Goal: Transaction & Acquisition: Purchase product/service

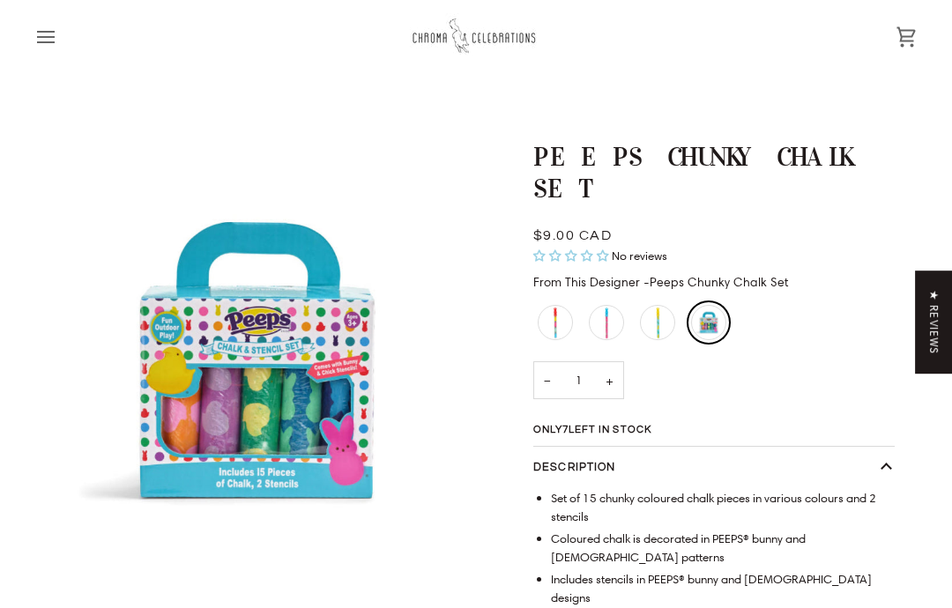
click at [60, 23] on button "Open menu" at bounding box center [61, 36] width 53 height 73
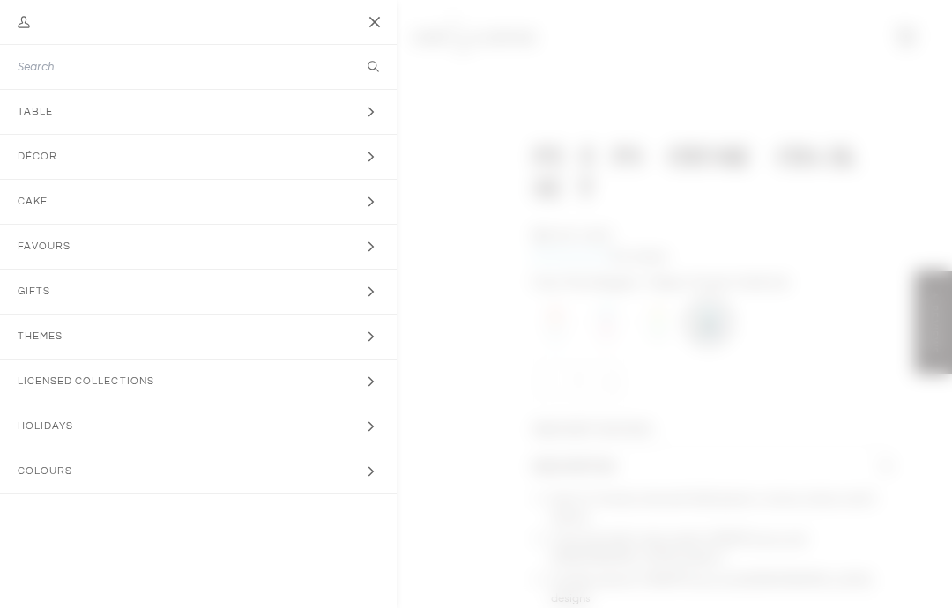
click at [385, 28] on button "Close" at bounding box center [375, 22] width 44 height 44
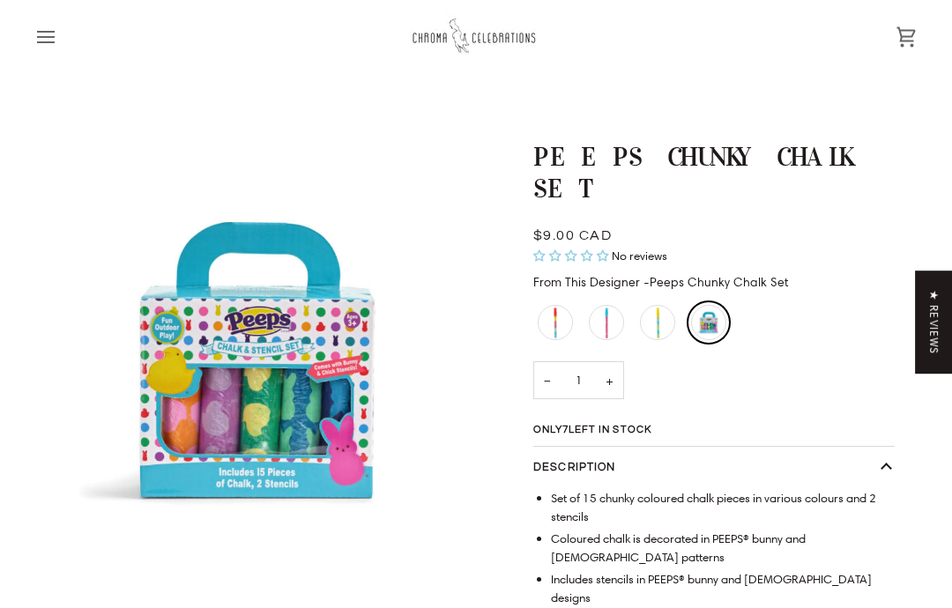
click at [563, 317] on div "Peeps Giant Bubble Wand - Red" at bounding box center [555, 322] width 35 height 35
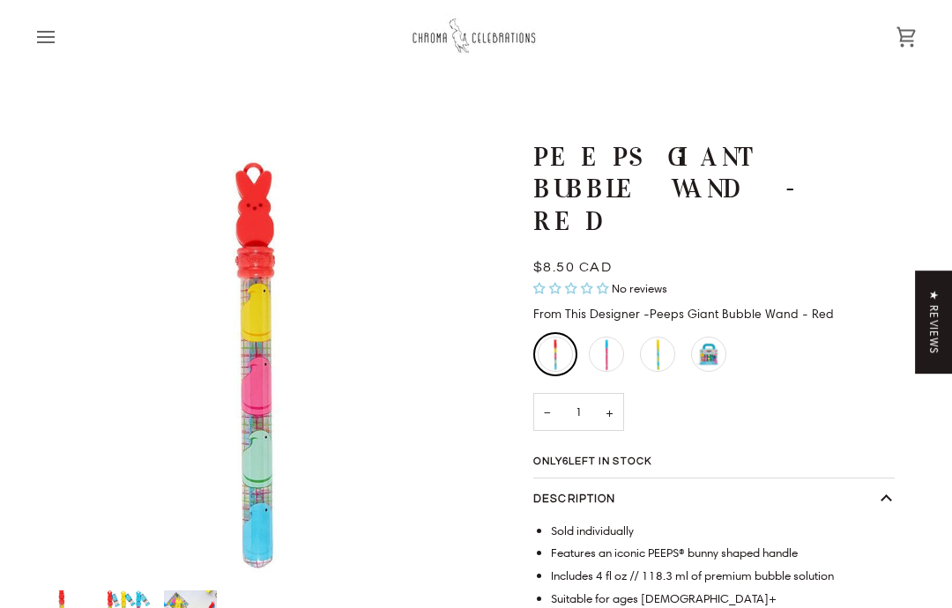
click at [614, 337] on div "Peeps Giant Bubble Wand - Blue" at bounding box center [606, 354] width 35 height 35
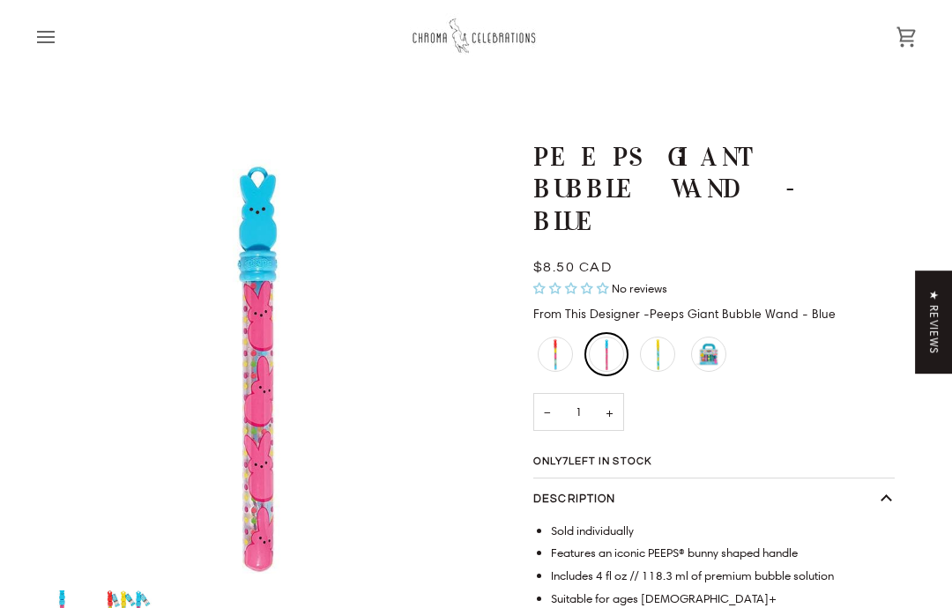
click at [667, 337] on div "Peeps Giant Bubble Wand - Yellow" at bounding box center [657, 354] width 35 height 35
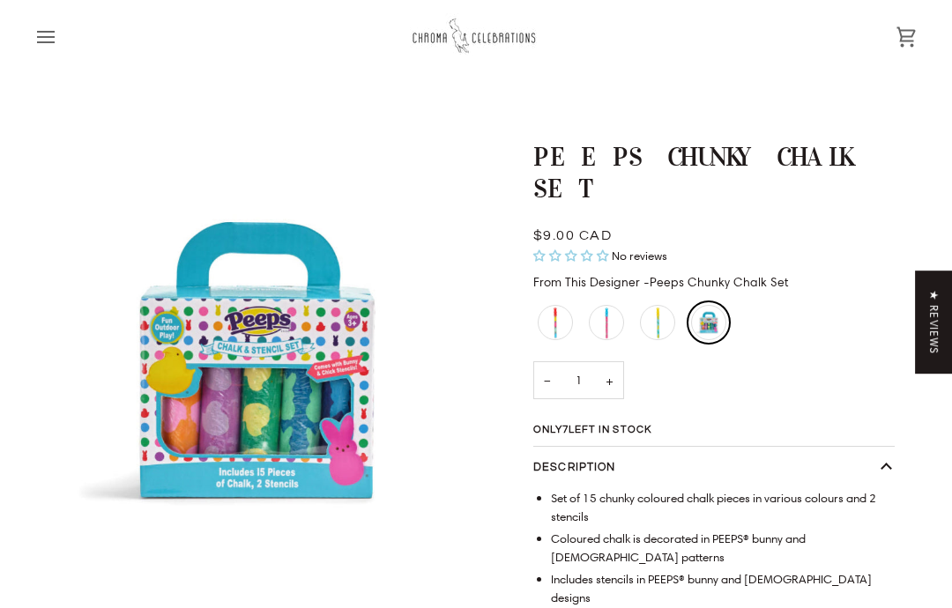
click at [48, 42] on icon "Open menu" at bounding box center [46, 37] width 16 height 11
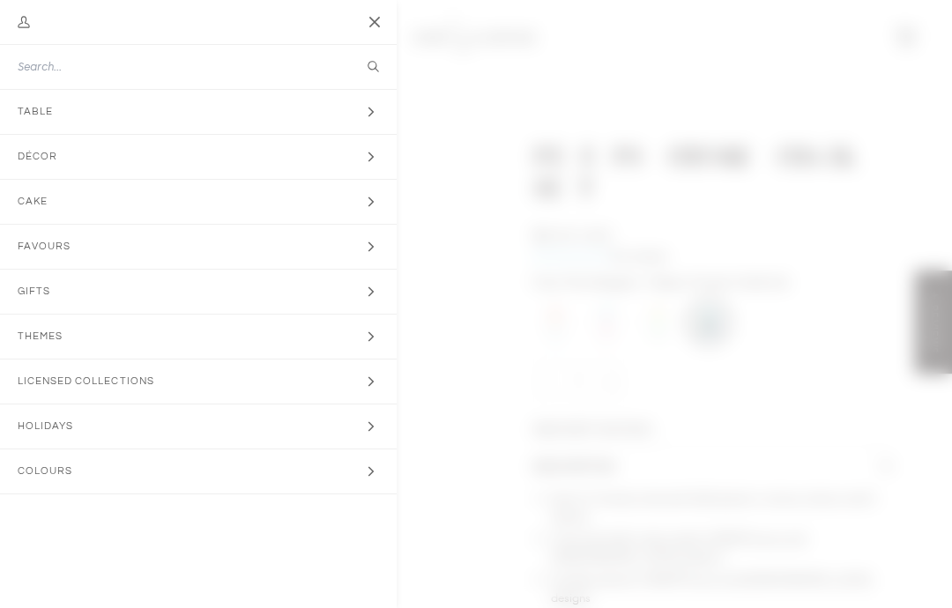
click at [86, 66] on input "Search our store" at bounding box center [165, 66] width 295 height 17
click at [368, 65] on icon "Main menu" at bounding box center [373, 67] width 11 height 11
click at [148, 61] on input "Search our store" at bounding box center [165, 66] width 295 height 17
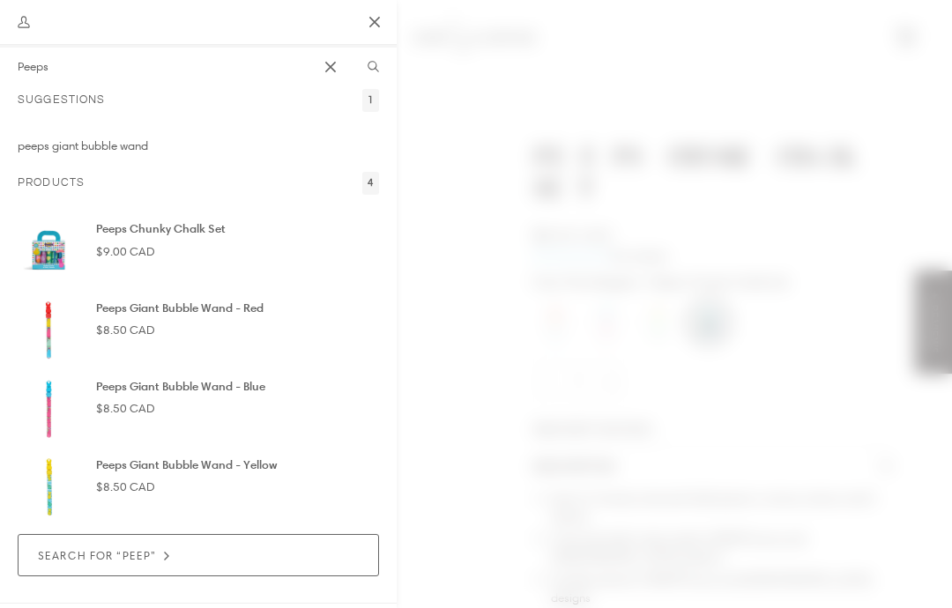
type input "Peeps"
click at [373, 67] on button "Search" at bounding box center [374, 67] width 48 height 12
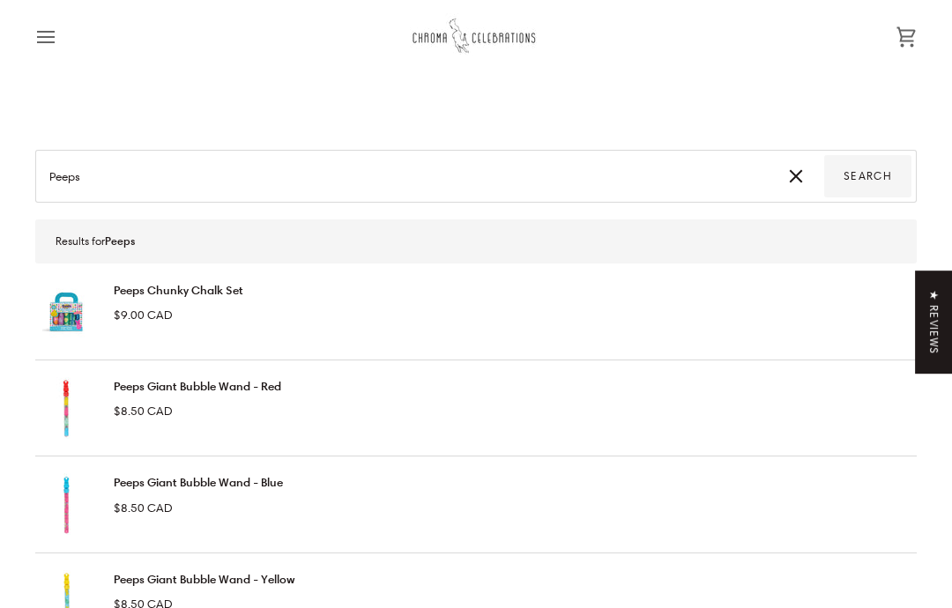
click at [280, 303] on div "Peeps Chunky Chalk Set $9.00 CAD" at bounding box center [476, 312] width 882 height 62
click at [150, 315] on span "$9.00 CAD" at bounding box center [143, 315] width 59 height 16
click at [309, 296] on div "Peeps Chunky Chalk Set $9.00 CAD" at bounding box center [476, 312] width 882 height 62
click at [183, 313] on p "$9.00 CAD" at bounding box center [179, 315] width 130 height 18
click at [169, 310] on span "$9.00 CAD" at bounding box center [143, 315] width 59 height 16
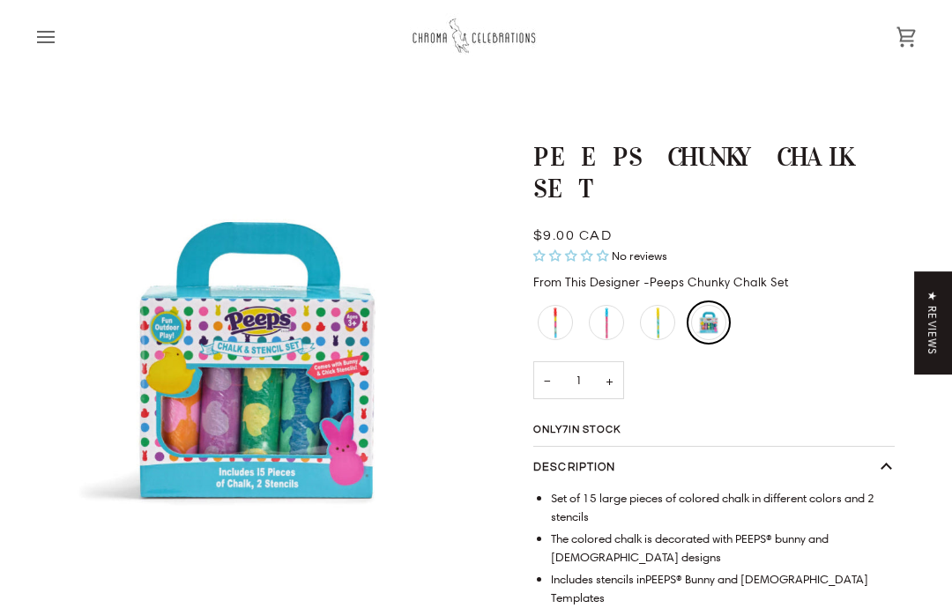
click at [609, 384] on font "+" at bounding box center [610, 381] width 8 height 16
click at [614, 386] on button "+" at bounding box center [609, 381] width 29 height 38
click at [614, 384] on button "+" at bounding box center [609, 381] width 29 height 38
click at [609, 388] on font "+" at bounding box center [610, 381] width 8 height 18
click at [607, 390] on button "+" at bounding box center [609, 381] width 29 height 38
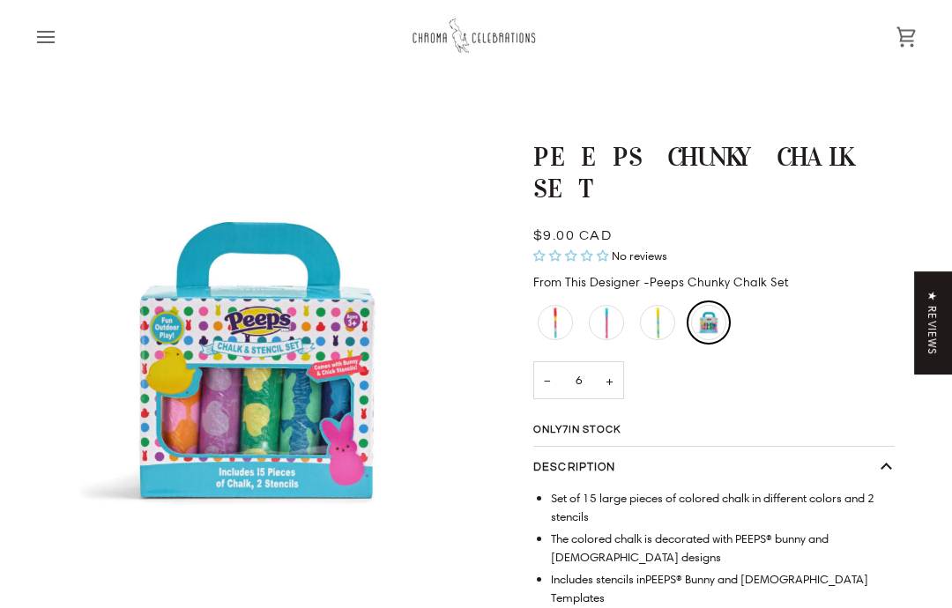
click at [602, 393] on button "+" at bounding box center [609, 381] width 29 height 38
type input "7"
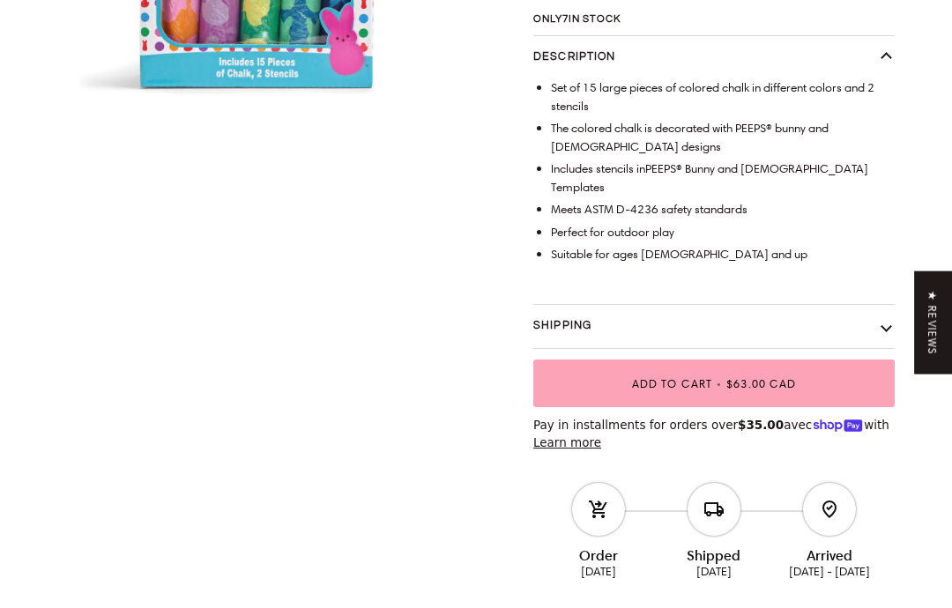
click at [742, 377] on span "$63.00 CAD" at bounding box center [762, 384] width 70 height 14
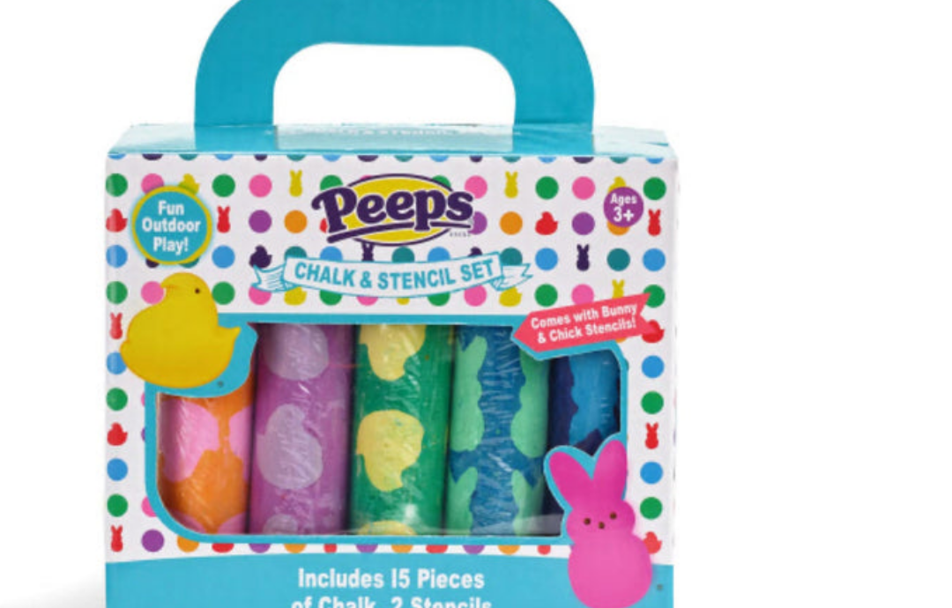
scroll to position [77, 0]
